Goal: Transaction & Acquisition: Purchase product/service

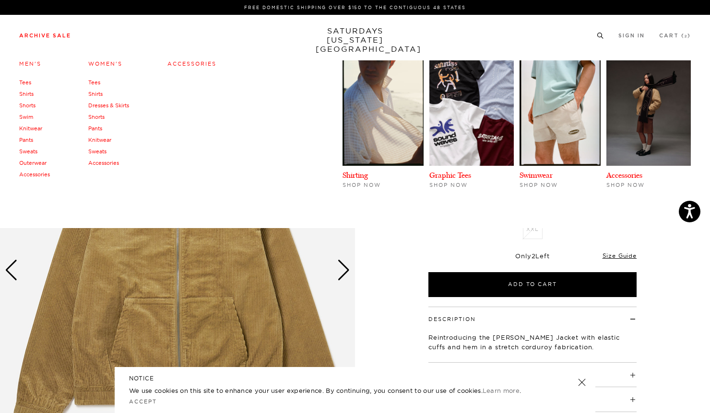
click at [37, 34] on link "Archive Sale" at bounding box center [45, 35] width 52 height 5
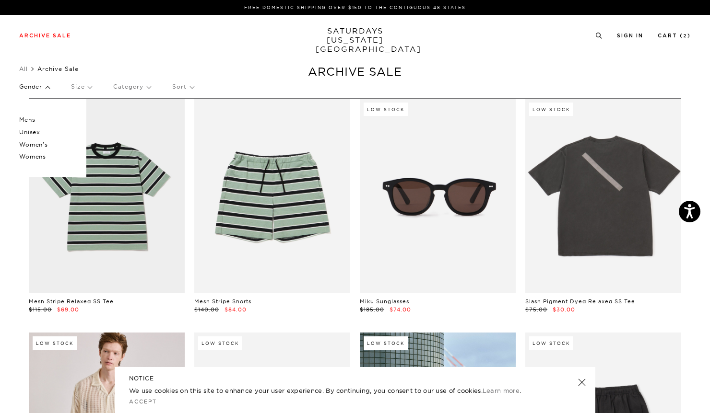
click at [135, 88] on p "Category" at bounding box center [131, 87] width 37 height 22
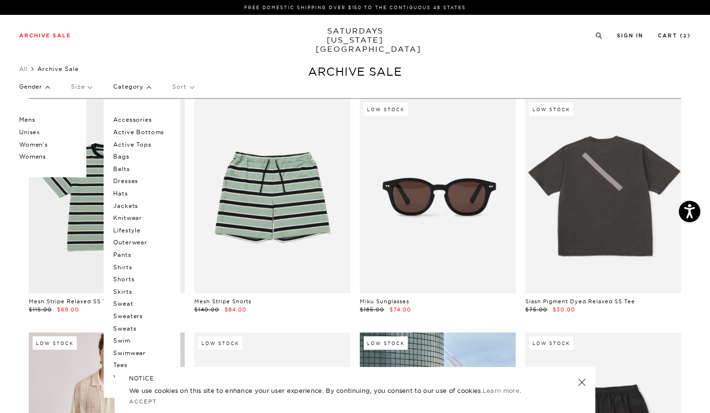
click at [129, 117] on p "Accessories" at bounding box center [142, 120] width 58 height 12
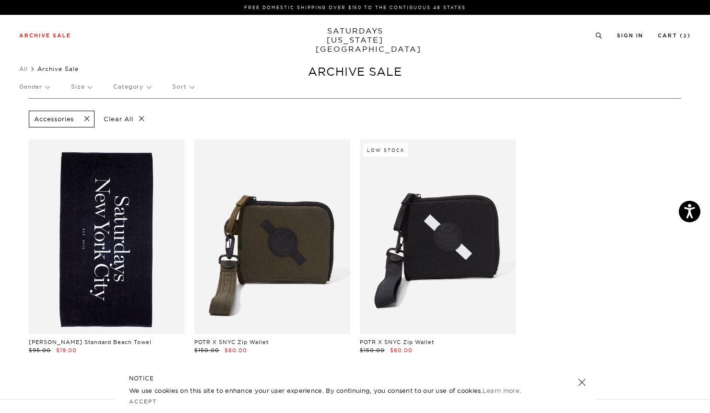
click at [142, 85] on p "Category" at bounding box center [131, 87] width 37 height 22
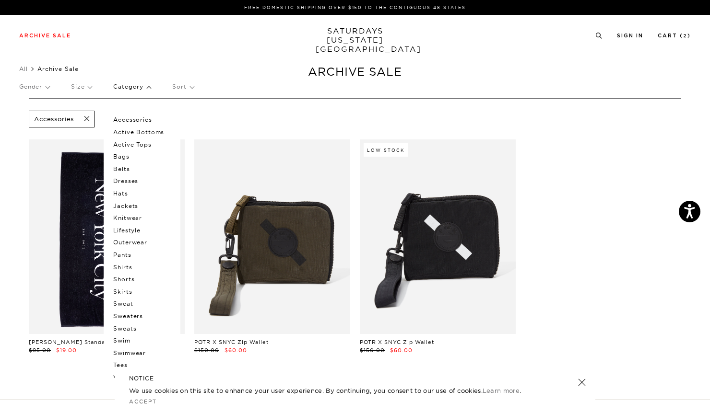
click at [191, 85] on p "Sort" at bounding box center [182, 87] width 21 height 22
click at [137, 84] on p "Category" at bounding box center [131, 87] width 37 height 22
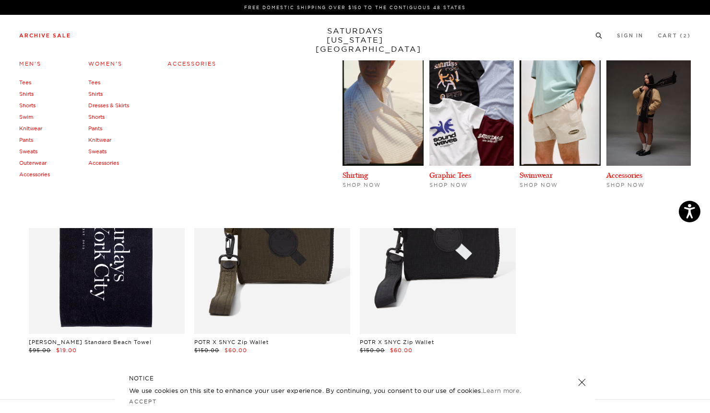
click at [50, 36] on link "Archive Sale" at bounding box center [45, 35] width 52 height 5
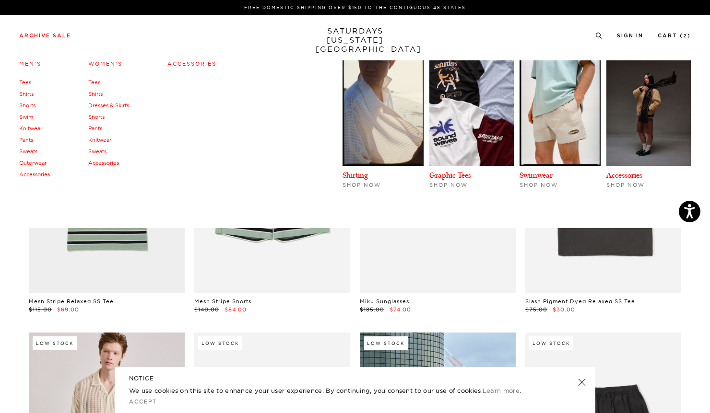
click at [21, 81] on link "Tees" at bounding box center [25, 82] width 12 height 7
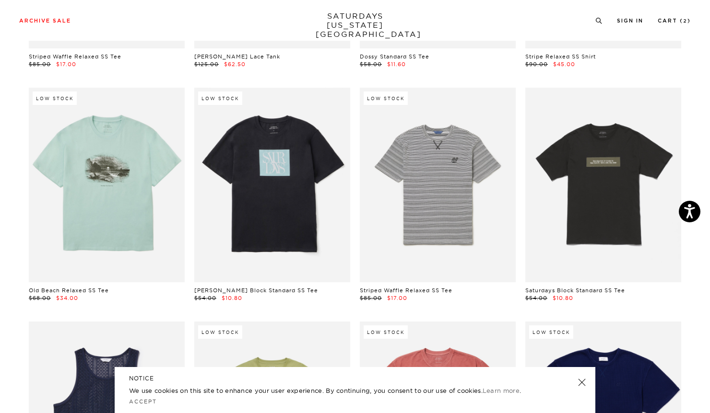
scroll to position [479, 0]
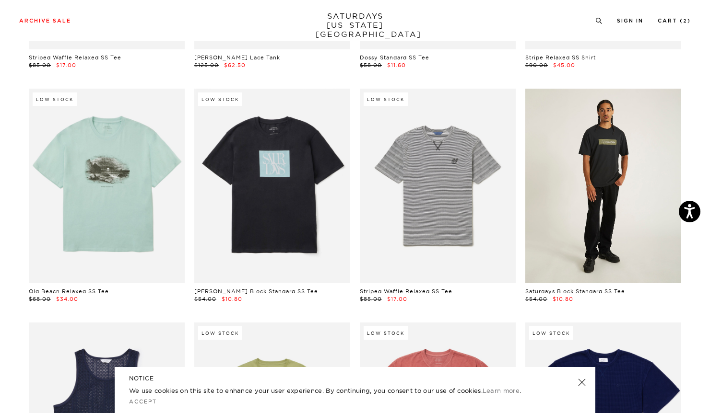
click at [579, 231] on link at bounding box center [603, 186] width 156 height 195
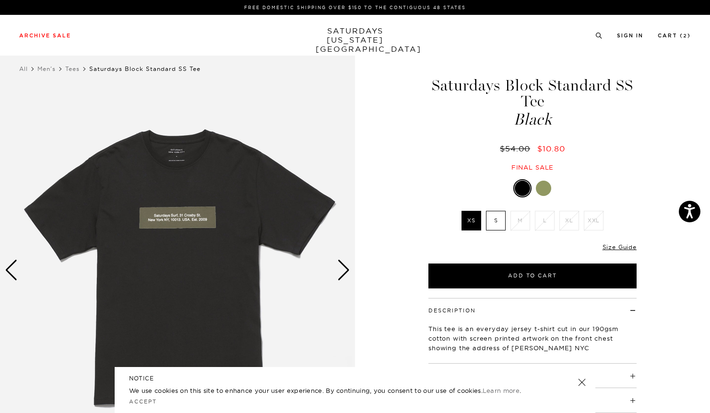
click at [493, 222] on label "S" at bounding box center [496, 221] width 20 height 20
click at [0, 0] on input "S" at bounding box center [0, 0] width 0 height 0
click at [542, 184] on div at bounding box center [543, 188] width 15 height 15
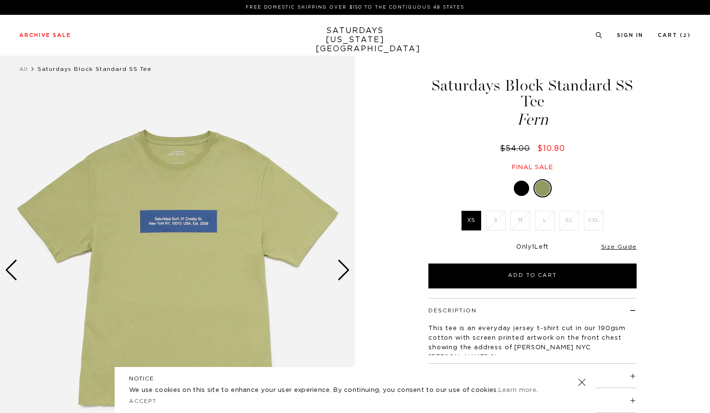
click at [523, 189] on div at bounding box center [521, 188] width 15 height 15
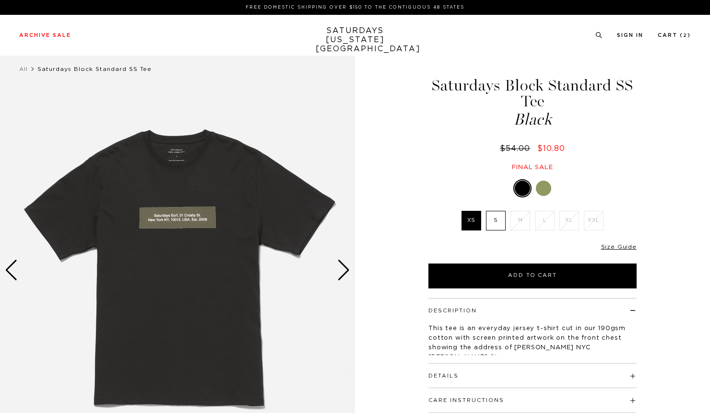
click at [496, 223] on label "S" at bounding box center [496, 221] width 20 height 20
click at [0, 0] on input "S" at bounding box center [0, 0] width 0 height 0
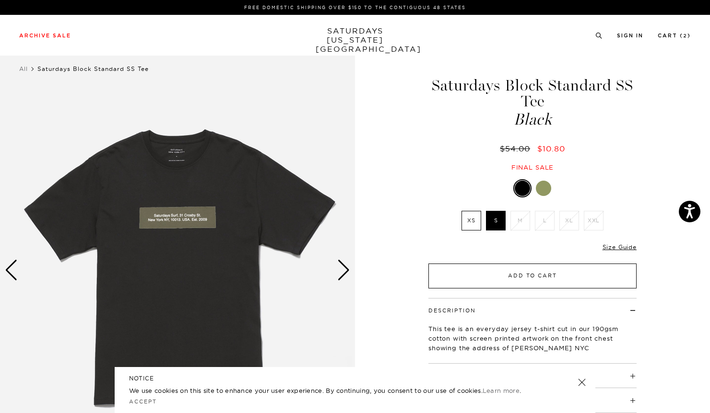
click at [510, 271] on button "Add to Cart" at bounding box center [532, 276] width 208 height 25
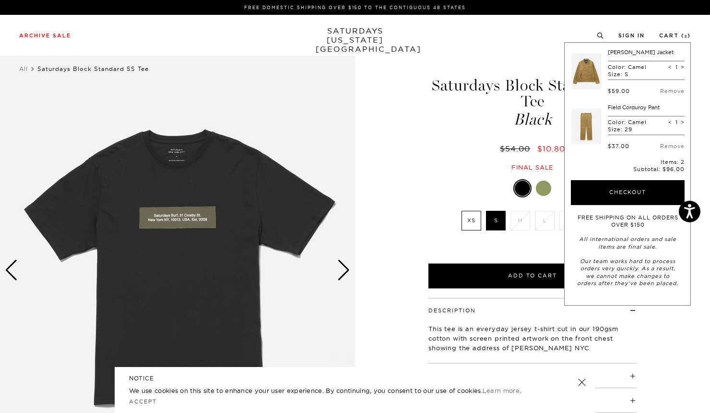
click at [395, 246] on div "1 / 5" at bounding box center [355, 270] width 710 height 444
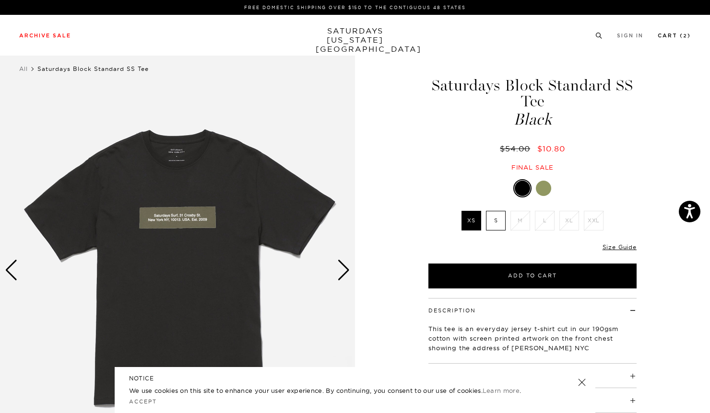
click at [669, 36] on link "Cart ( 2 )" at bounding box center [674, 35] width 33 height 5
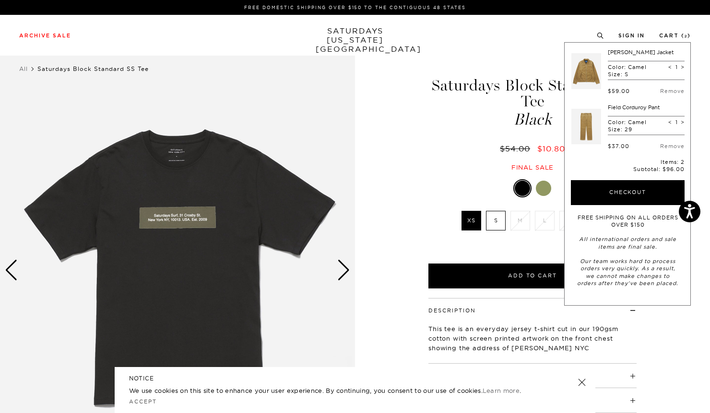
click at [500, 218] on label "S" at bounding box center [496, 221] width 20 height 20
click at [0, 0] on input "S" at bounding box center [0, 0] width 0 height 0
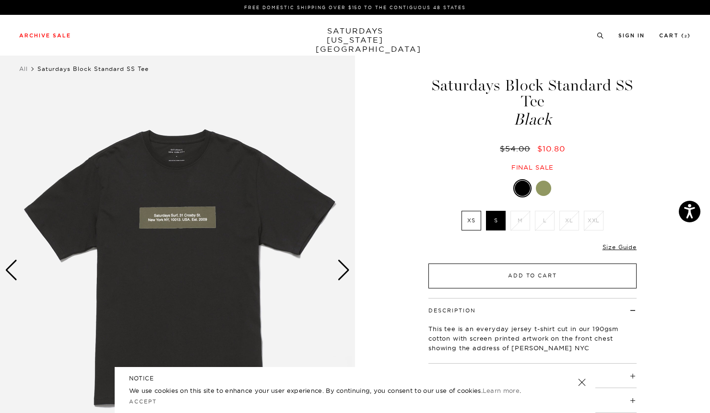
click at [492, 272] on button "Add to Cart" at bounding box center [532, 276] width 208 height 25
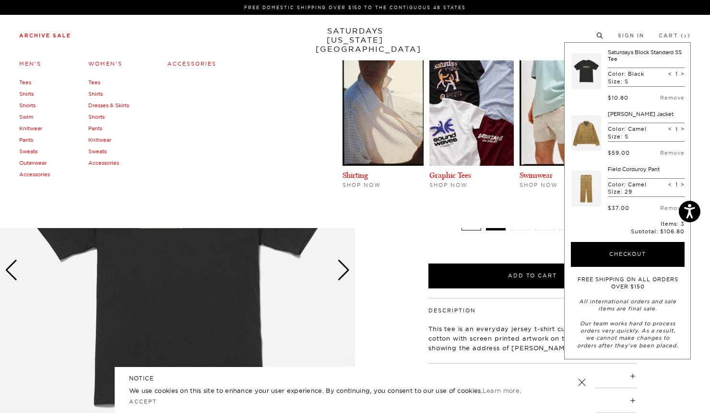
click at [28, 129] on link "Knitwear" at bounding box center [30, 128] width 23 height 7
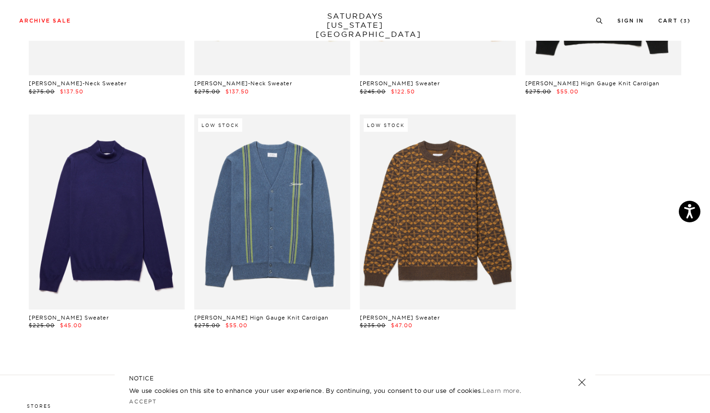
scroll to position [247, 0]
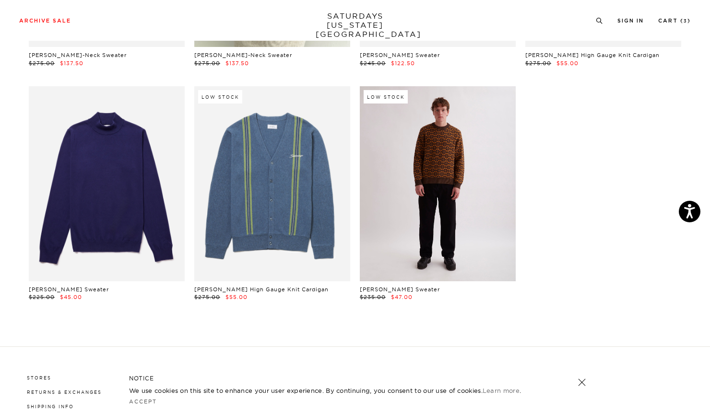
click at [444, 225] on link at bounding box center [438, 183] width 156 height 195
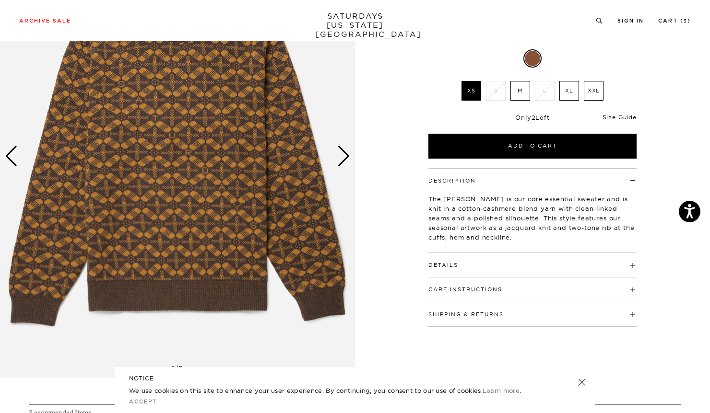
scroll to position [122, 0]
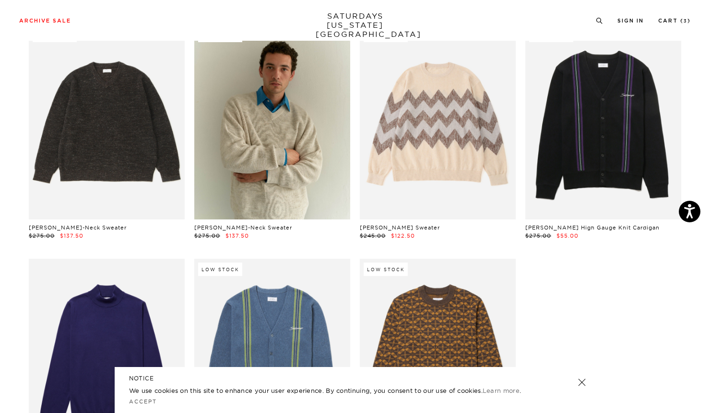
scroll to position [72, 0]
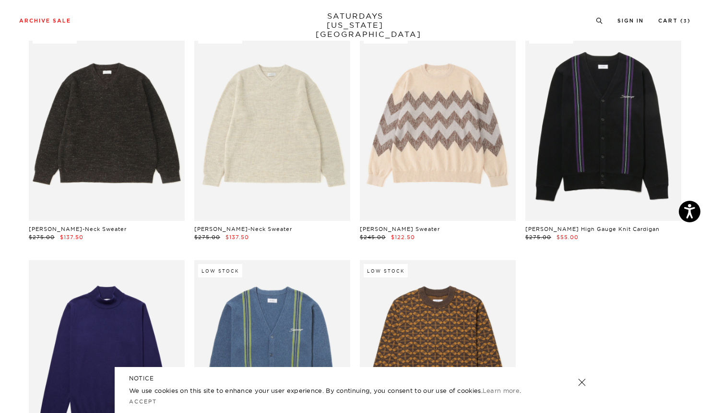
click at [312, 159] on link at bounding box center [272, 123] width 156 height 195
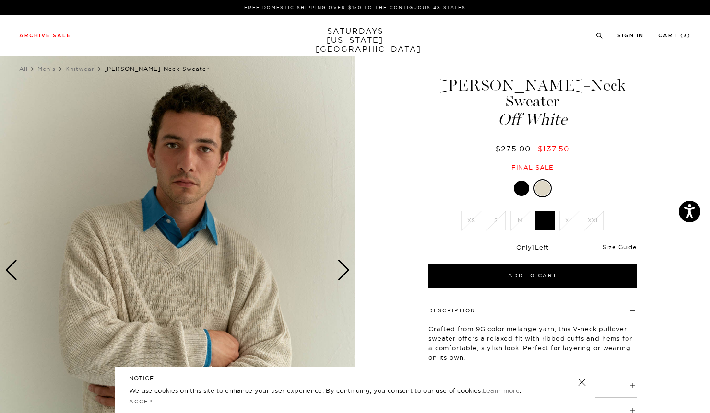
click at [520, 181] on div at bounding box center [521, 188] width 15 height 15
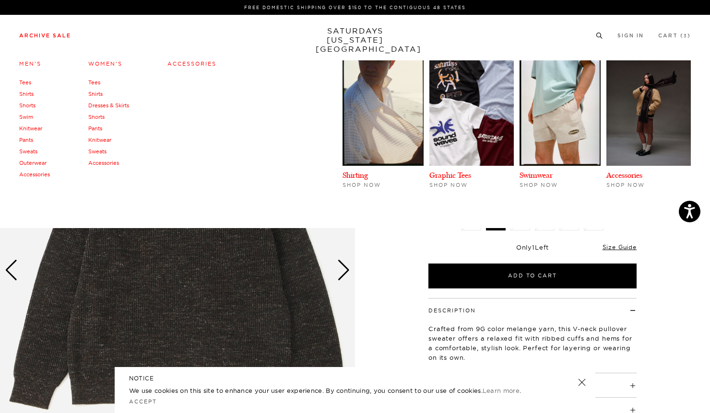
click at [30, 141] on link "Pants" at bounding box center [26, 140] width 14 height 7
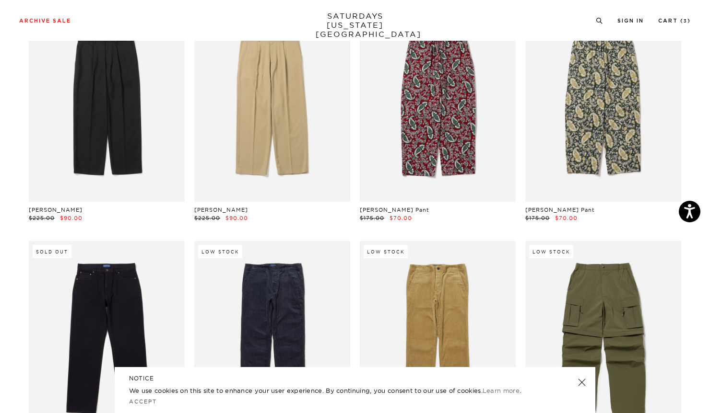
scroll to position [91, 0]
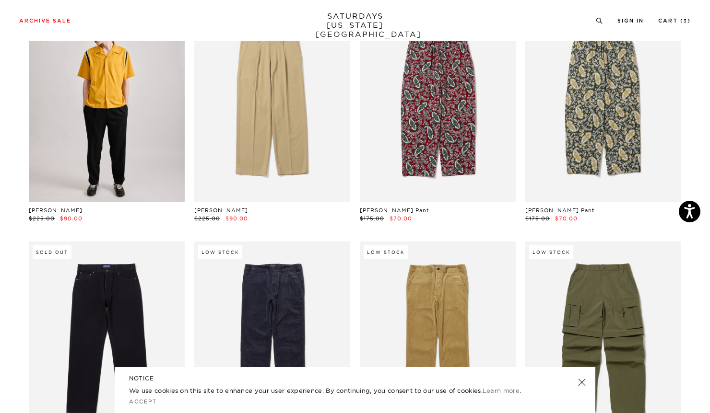
click at [136, 119] on link at bounding box center [107, 105] width 156 height 195
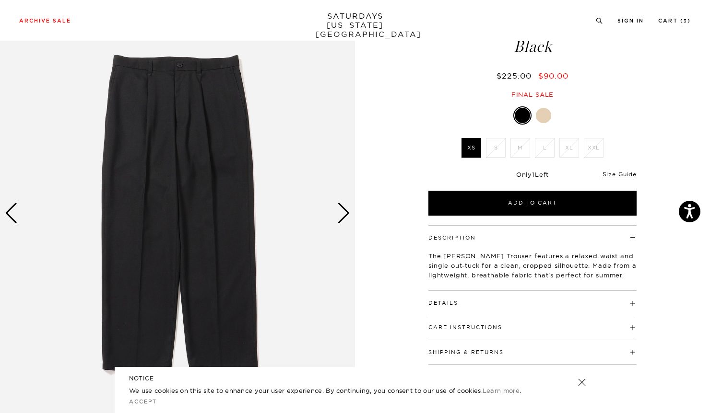
scroll to position [55, 0]
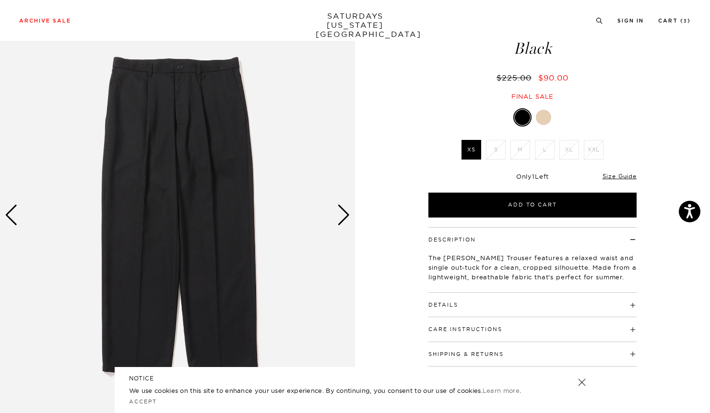
click at [539, 117] on div at bounding box center [543, 117] width 15 height 15
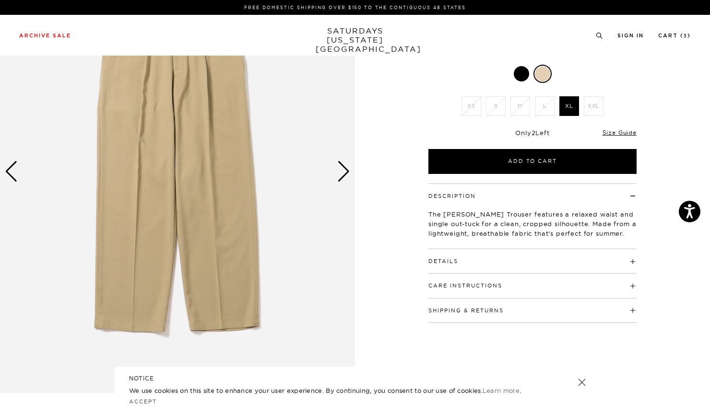
scroll to position [0, 6]
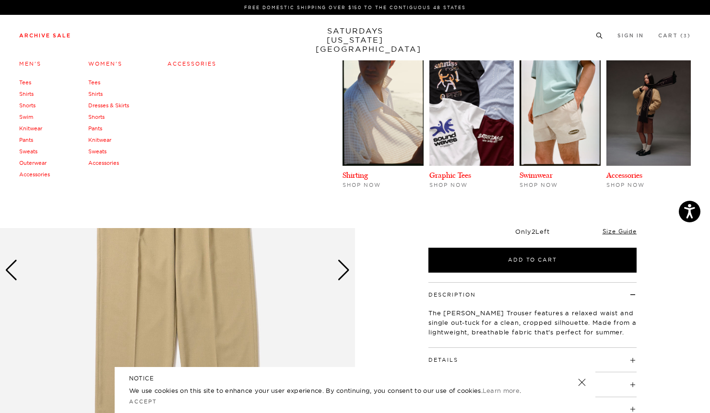
click at [20, 94] on link "Shirts" at bounding box center [26, 94] width 14 height 7
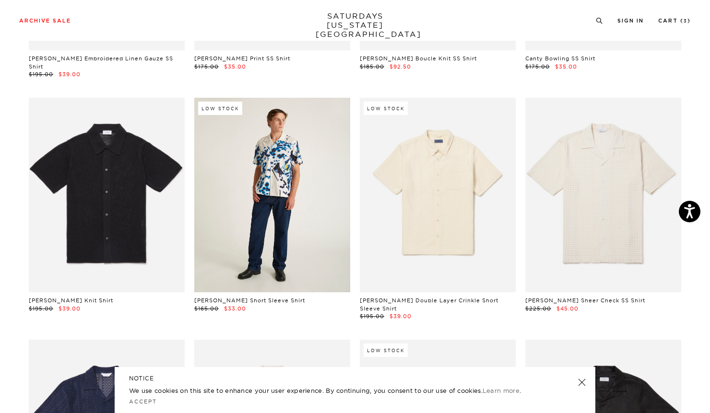
scroll to position [720, 0]
click at [280, 200] on link at bounding box center [272, 194] width 156 height 195
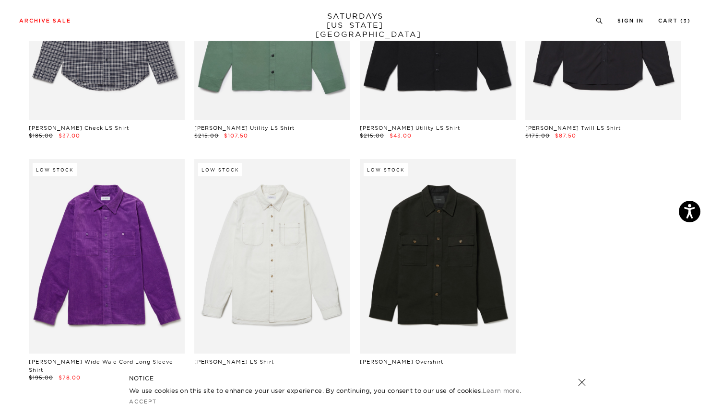
scroll to position [3093, 0]
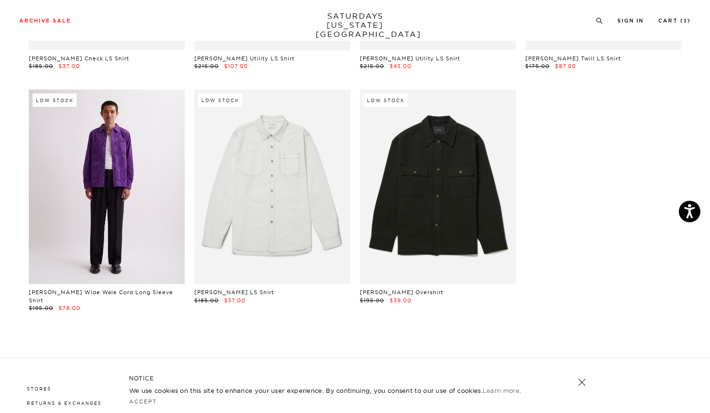
click at [127, 179] on link at bounding box center [107, 187] width 156 height 195
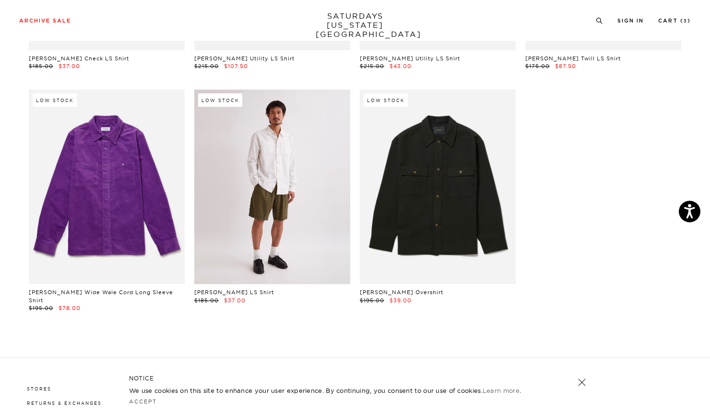
click at [304, 192] on link at bounding box center [272, 187] width 156 height 195
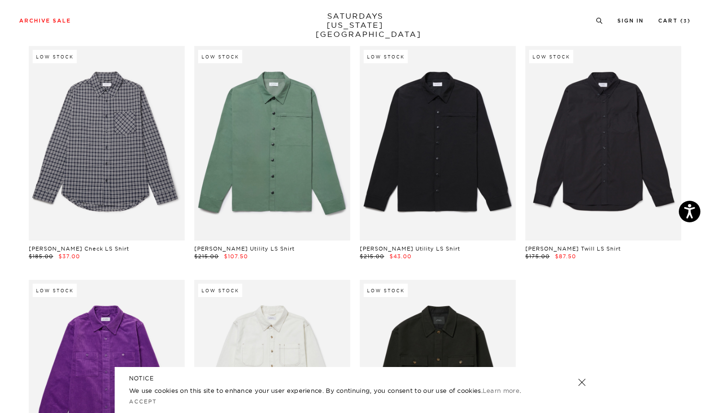
scroll to position [2897, 0]
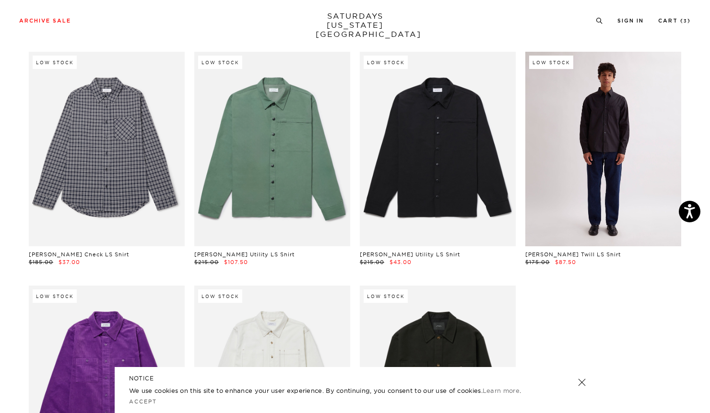
click at [633, 153] on link at bounding box center [603, 149] width 156 height 195
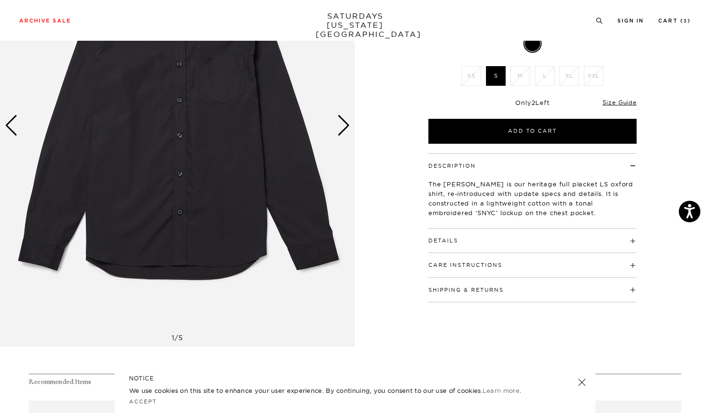
scroll to position [145, 0]
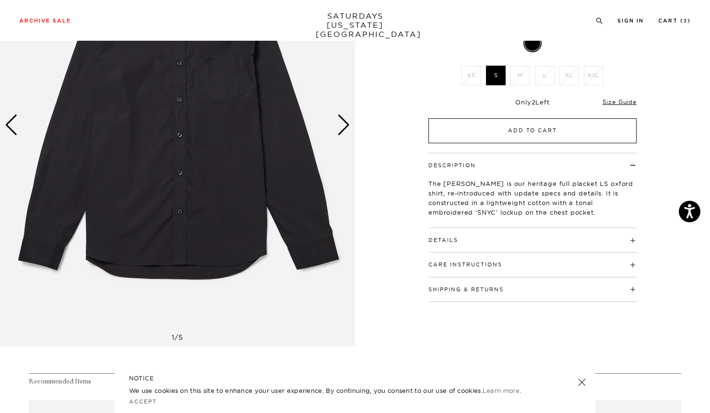
click at [469, 118] on button "Add to Cart" at bounding box center [532, 130] width 208 height 25
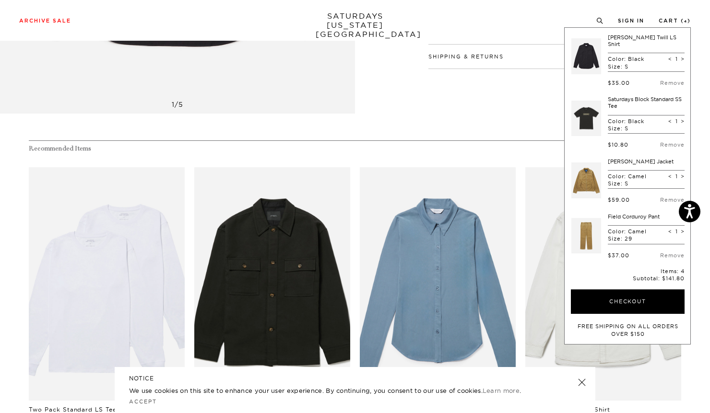
scroll to position [378, 0]
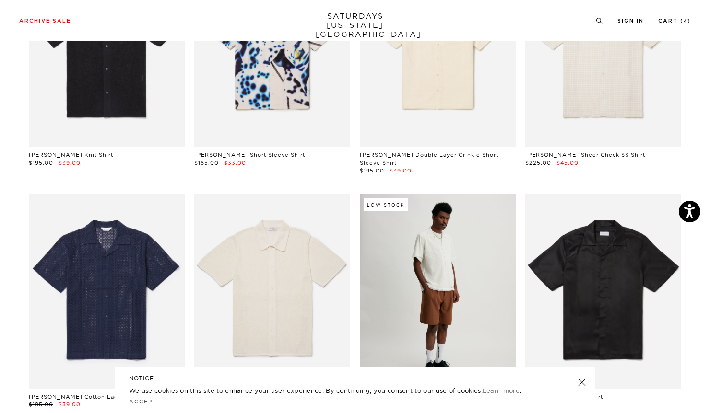
scroll to position [884, 0]
